Goal: Information Seeking & Learning: Check status

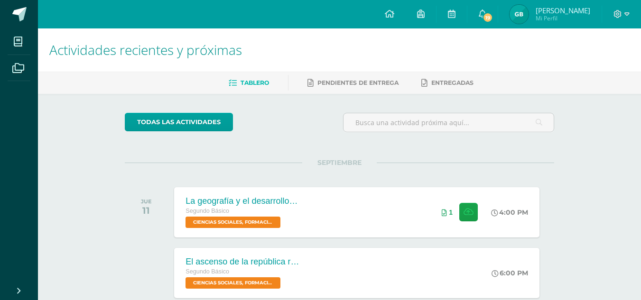
click at [529, 16] on img at bounding box center [519, 14] width 19 height 19
click at [528, 17] on img at bounding box center [519, 14] width 19 height 19
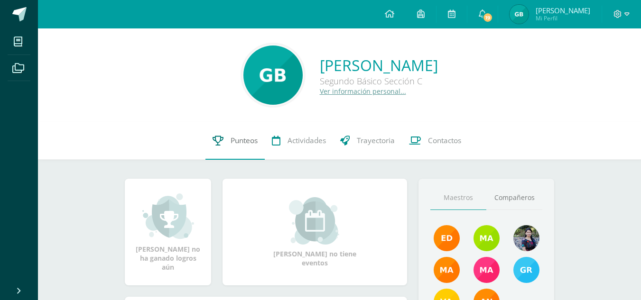
click at [233, 135] on link "Punteos" at bounding box center [234, 141] width 59 height 38
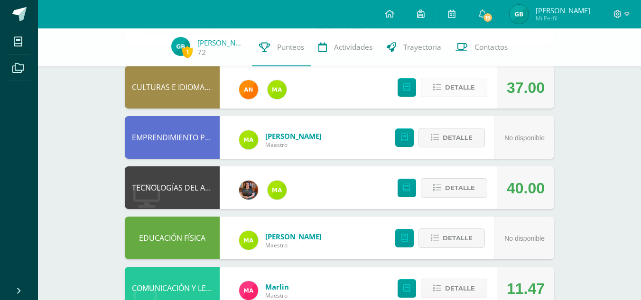
scroll to position [84, 0]
click at [449, 81] on span "Detalle" at bounding box center [460, 87] width 30 height 18
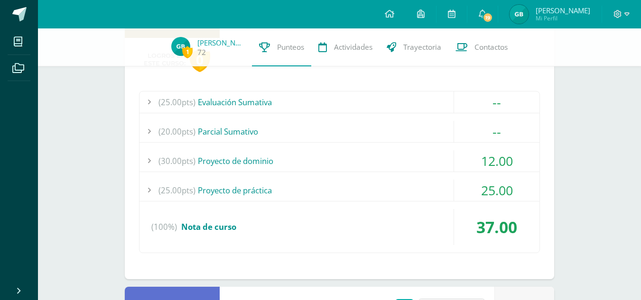
scroll to position [156, 0]
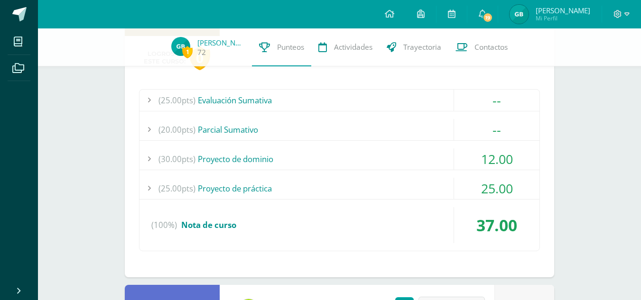
click at [432, 160] on div "(30.00pts) Proyecto de dominio" at bounding box center [340, 159] width 400 height 21
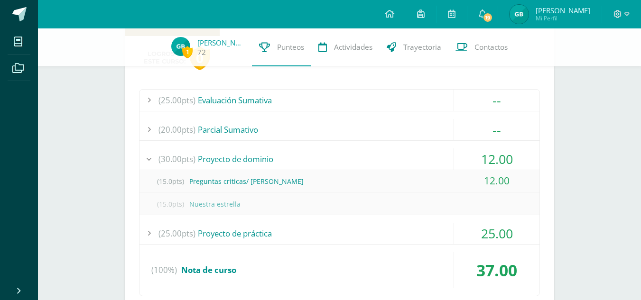
click at [424, 153] on div "(30.00pts) Proyecto de dominio" at bounding box center [340, 159] width 400 height 21
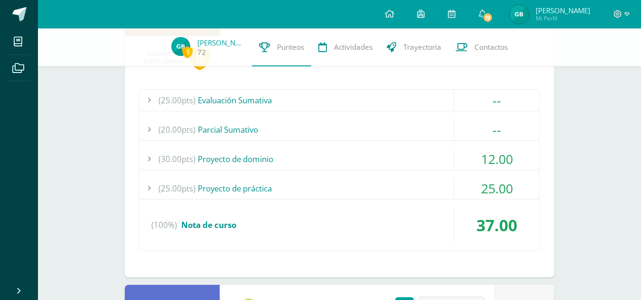
click at [429, 179] on div "(25.00pts) Proyecto de práctica" at bounding box center [340, 188] width 400 height 21
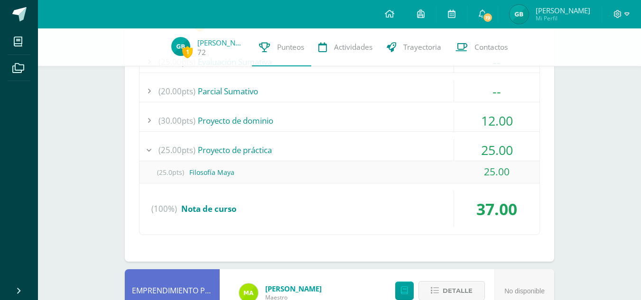
scroll to position [195, 0]
click at [435, 140] on div "(25.00pts) Proyecto de práctica" at bounding box center [340, 149] width 400 height 21
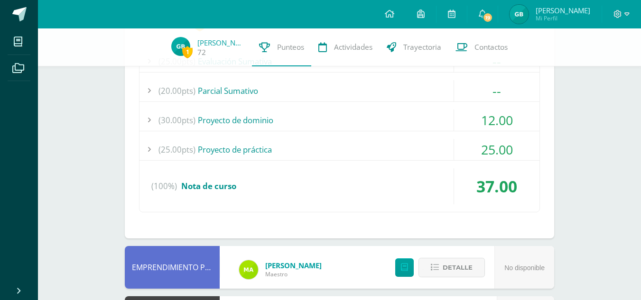
click at [426, 123] on div "(30.00pts) Proyecto de dominio" at bounding box center [340, 120] width 400 height 21
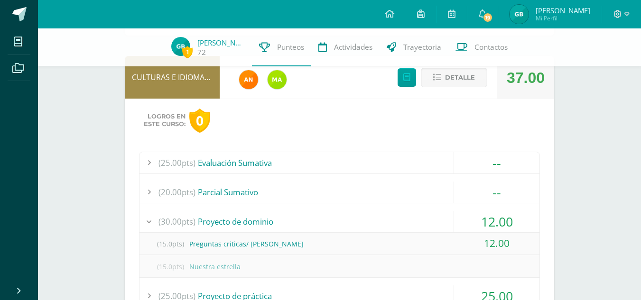
scroll to position [94, 0]
click at [429, 221] on div "(30.00pts) Proyecto de dominio" at bounding box center [340, 221] width 400 height 21
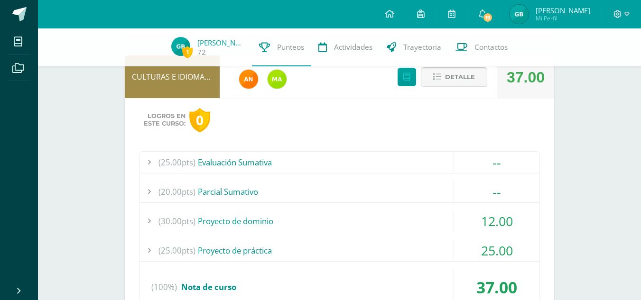
click at [457, 77] on span "Detalle" at bounding box center [460, 77] width 30 height 18
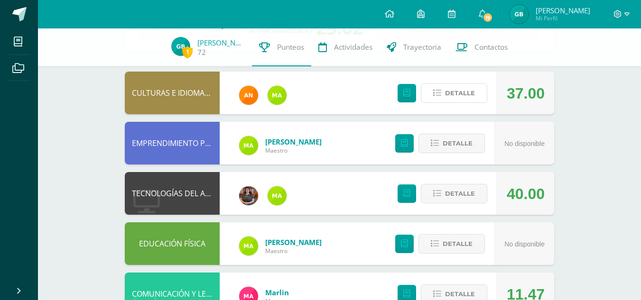
scroll to position [77, 0]
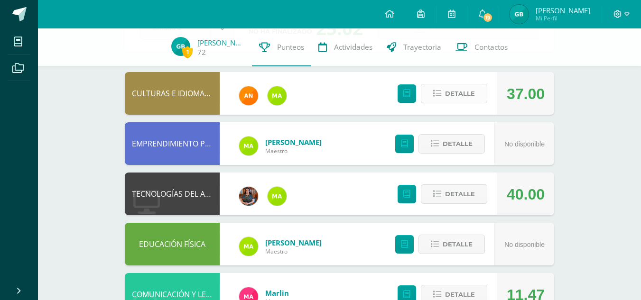
click at [451, 91] on span "Detalle" at bounding box center [460, 94] width 30 height 18
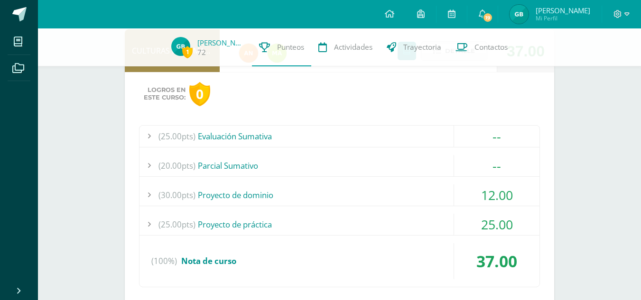
scroll to position [123, 0]
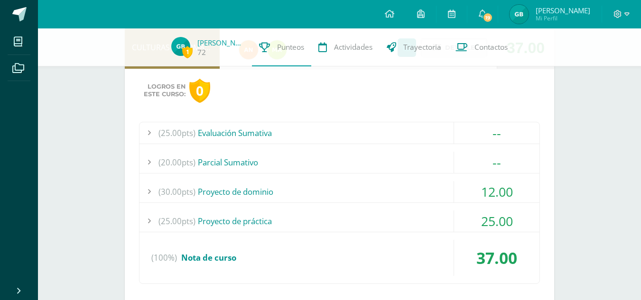
click at [427, 177] on div "(25.00pts) Evaluación Sumativa -- (25.0pts) Evaluación final" at bounding box center [339, 203] width 401 height 162
click at [425, 187] on div "(30.00pts) Proyecto de dominio" at bounding box center [340, 191] width 400 height 21
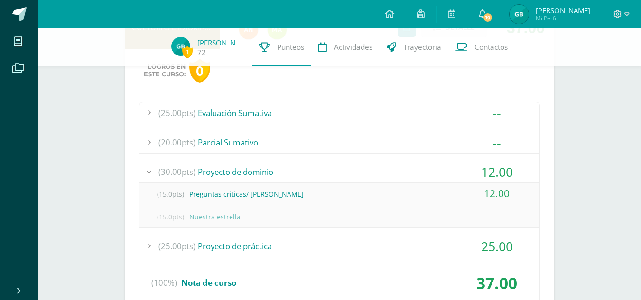
scroll to position [145, 0]
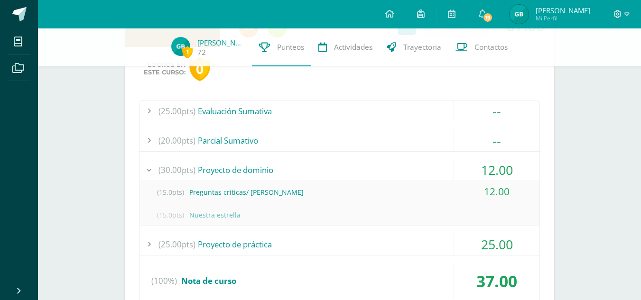
click at [456, 245] on div "25.00" at bounding box center [496, 244] width 85 height 21
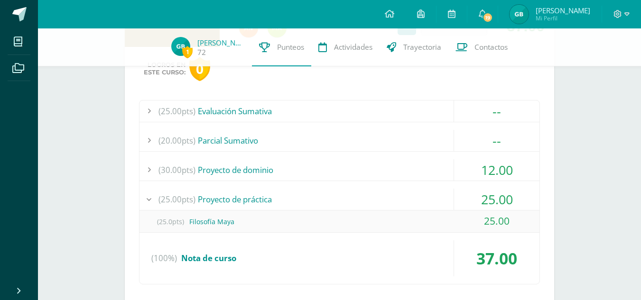
click at [434, 162] on div "(30.00pts) Proyecto de dominio" at bounding box center [340, 169] width 400 height 21
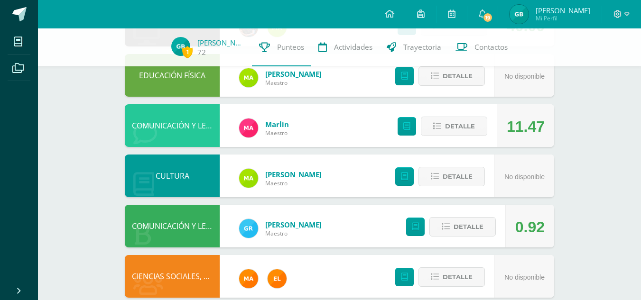
scroll to position [533, 0]
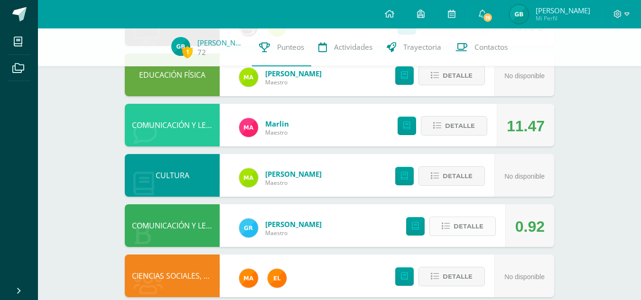
click at [477, 231] on span "Detalle" at bounding box center [469, 227] width 30 height 18
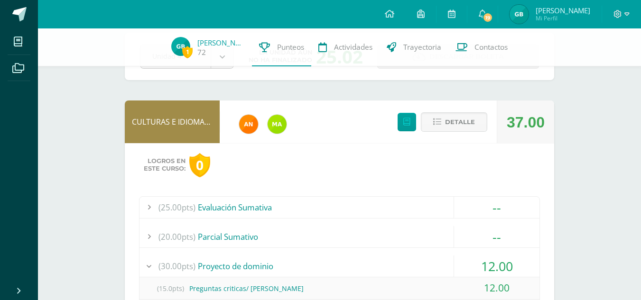
scroll to position [0, 0]
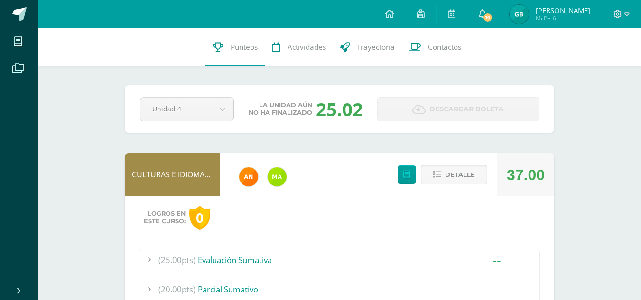
click at [465, 176] on span "Detalle" at bounding box center [460, 175] width 30 height 18
